Goal: Task Accomplishment & Management: Manage account settings

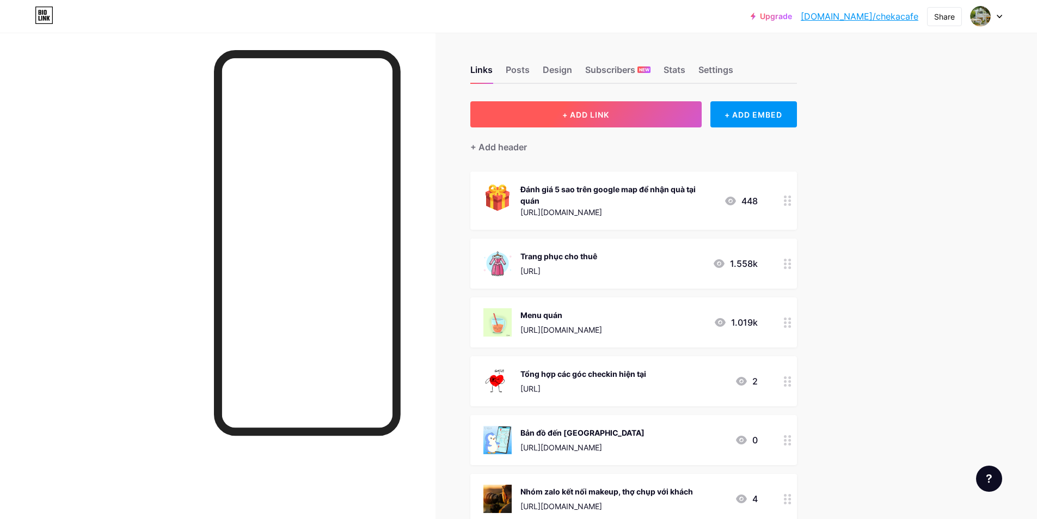
click at [596, 112] on span "+ ADD LINK" at bounding box center [585, 114] width 47 height 9
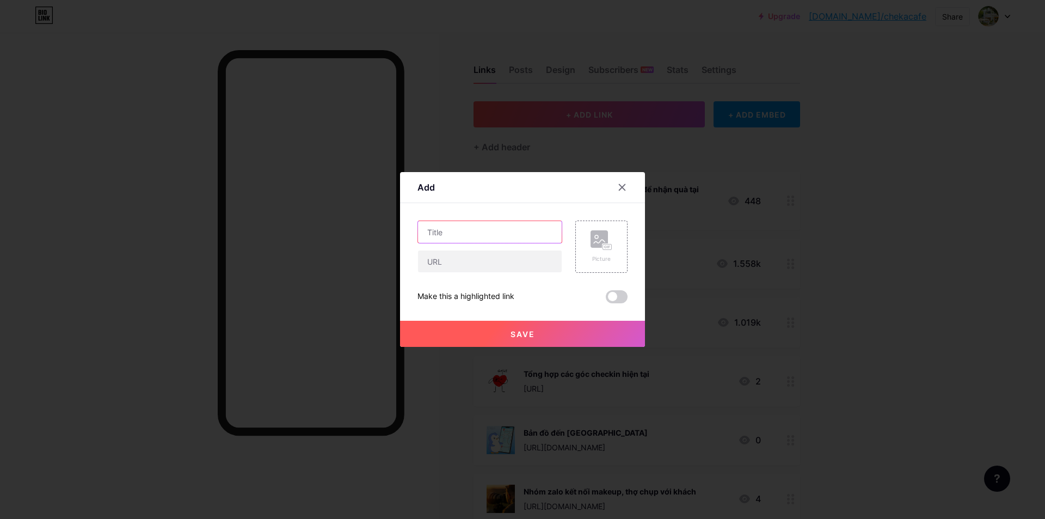
click at [473, 239] on input "text" at bounding box center [490, 232] width 144 height 22
type input "Tổng hợp mọi thắc mắc khách hàng"
click at [463, 264] on input "text" at bounding box center [490, 261] width 144 height 22
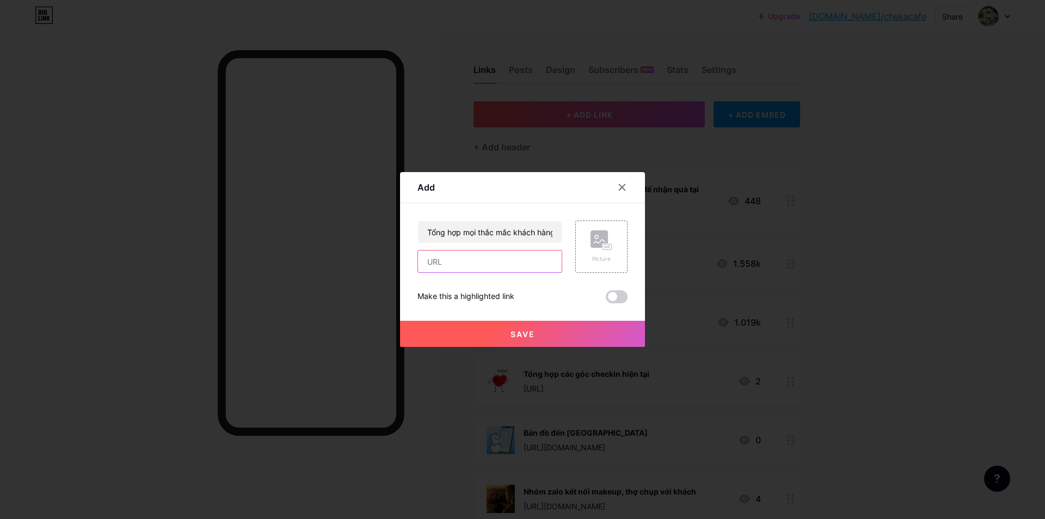
paste input "[URL][DOMAIN_NAME]"
type input "[URL][DOMAIN_NAME]"
click at [591, 249] on icon at bounding box center [602, 240] width 22 height 20
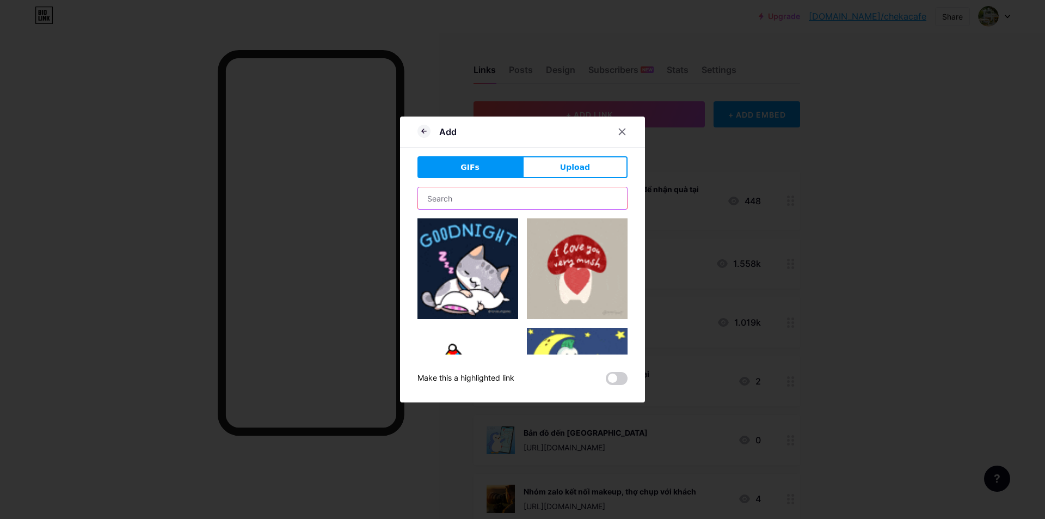
click at [487, 200] on input "text" at bounding box center [522, 198] width 209 height 22
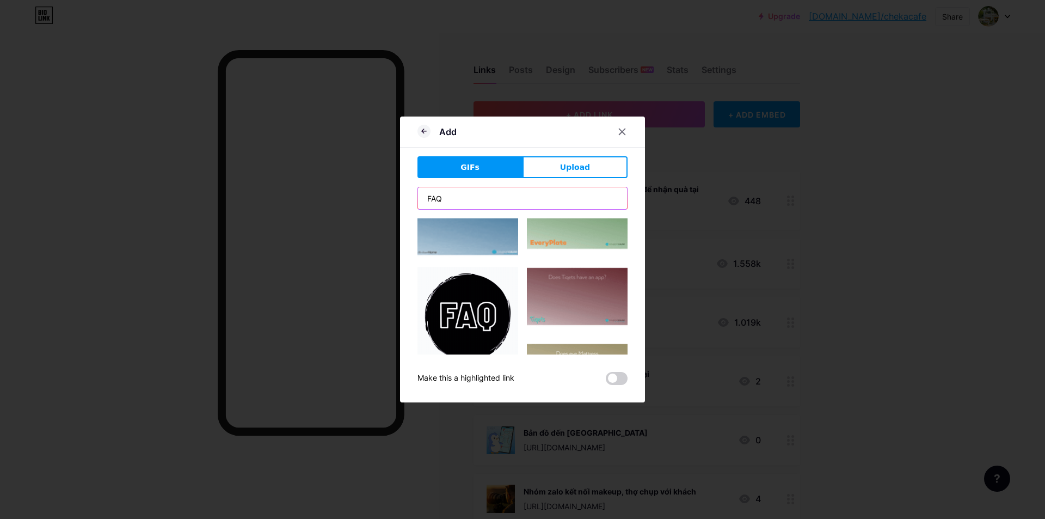
scroll to position [181, 0]
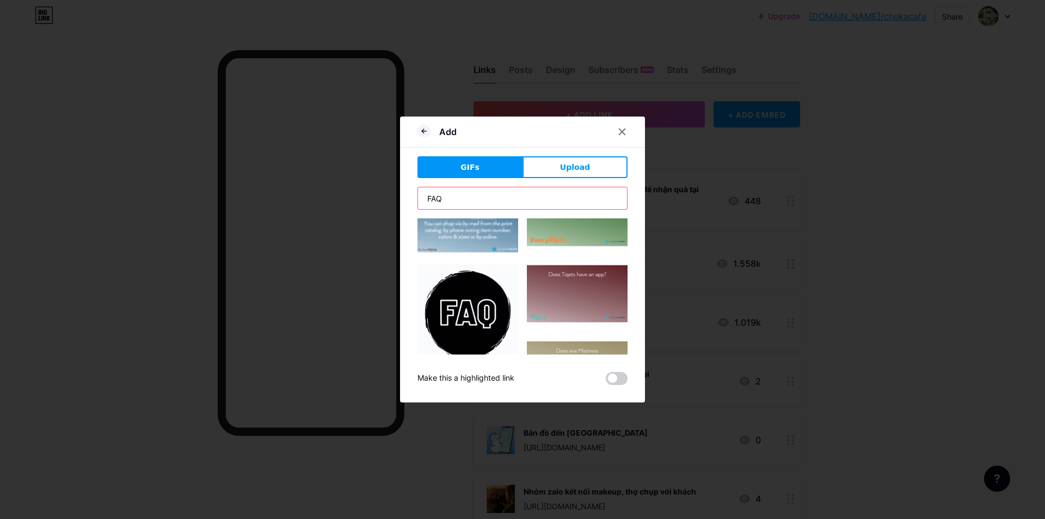
type input "FAQ"
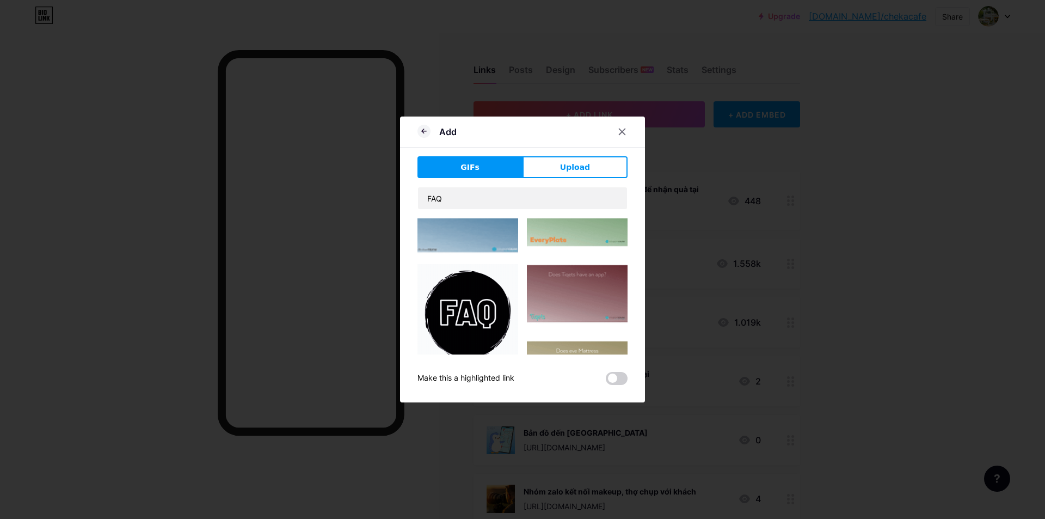
click at [466, 290] on img at bounding box center [468, 314] width 101 height 101
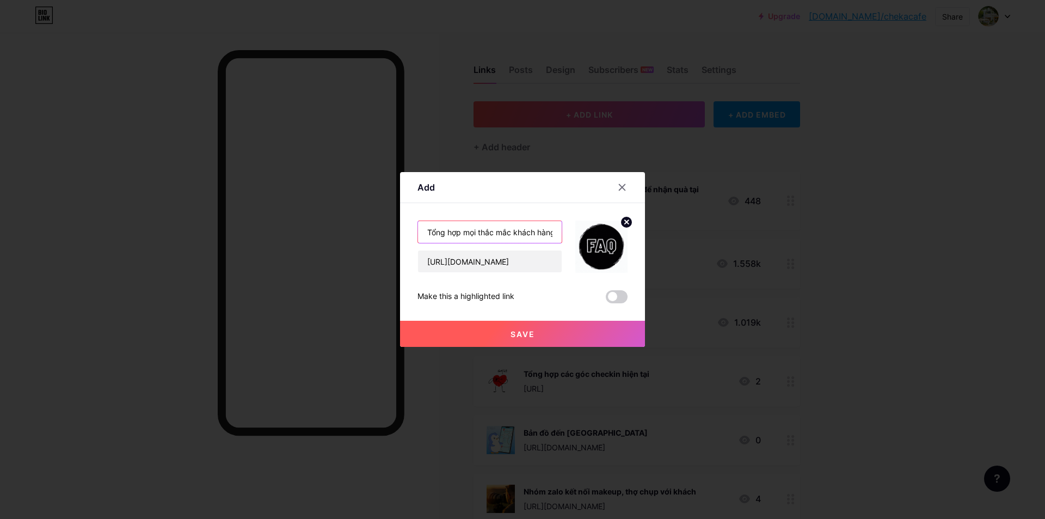
scroll to position [0, 3]
drag, startPoint x: 523, startPoint y: 233, endPoint x: 565, endPoint y: 230, distance: 42.0
click at [565, 230] on div "Tổng hợp mọi thắc mắc khách hàng https://shard-roarer-4309.typedream.app/" at bounding box center [523, 246] width 210 height 52
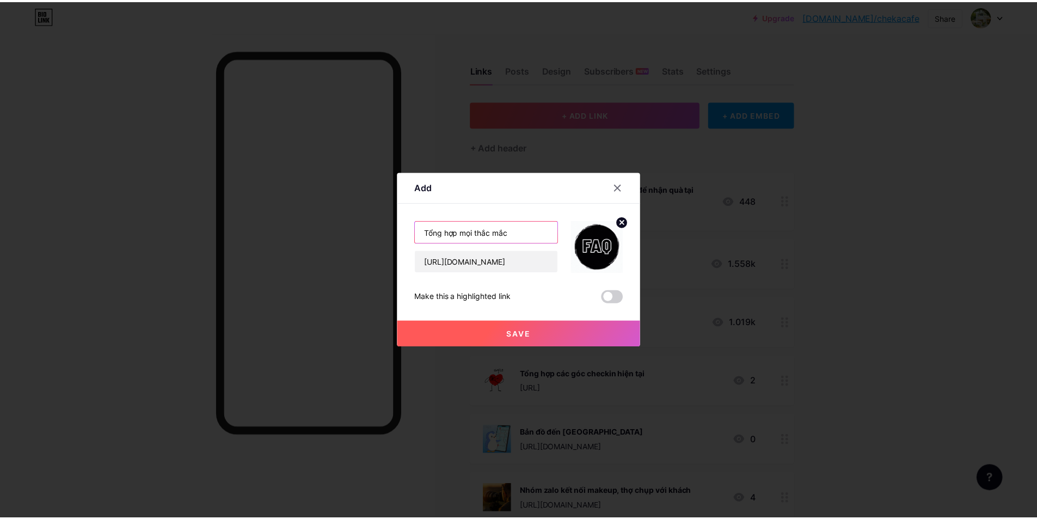
scroll to position [0, 0]
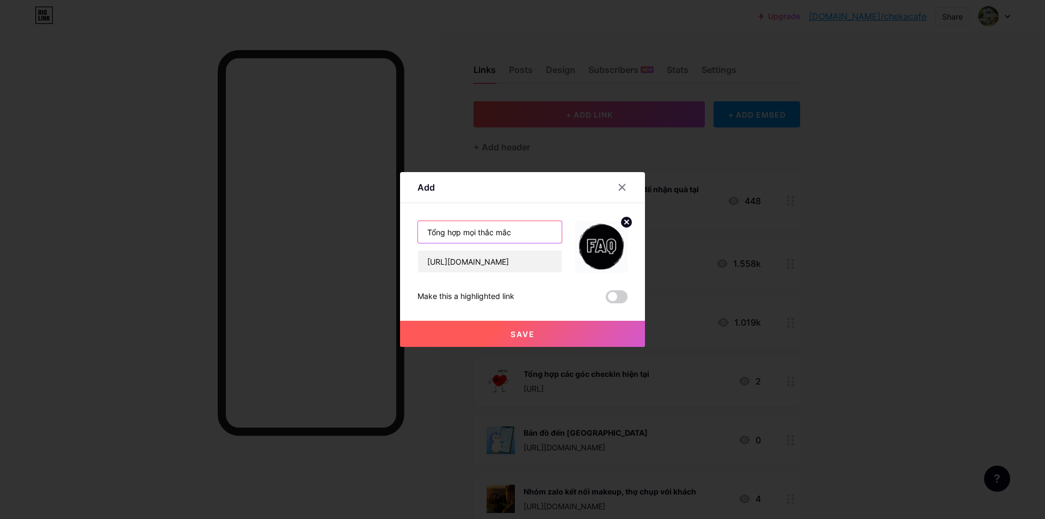
drag, startPoint x: 474, startPoint y: 235, endPoint x: 527, endPoint y: 225, distance: 53.6
click at [513, 232] on input "Tổng hợp mọi thắc mắc" at bounding box center [490, 232] width 144 height 22
type input "Tổng hợp mọi câu hỏi"
click at [517, 325] on button "Save" at bounding box center [522, 334] width 245 height 26
